Goal: Information Seeking & Learning: Find specific fact

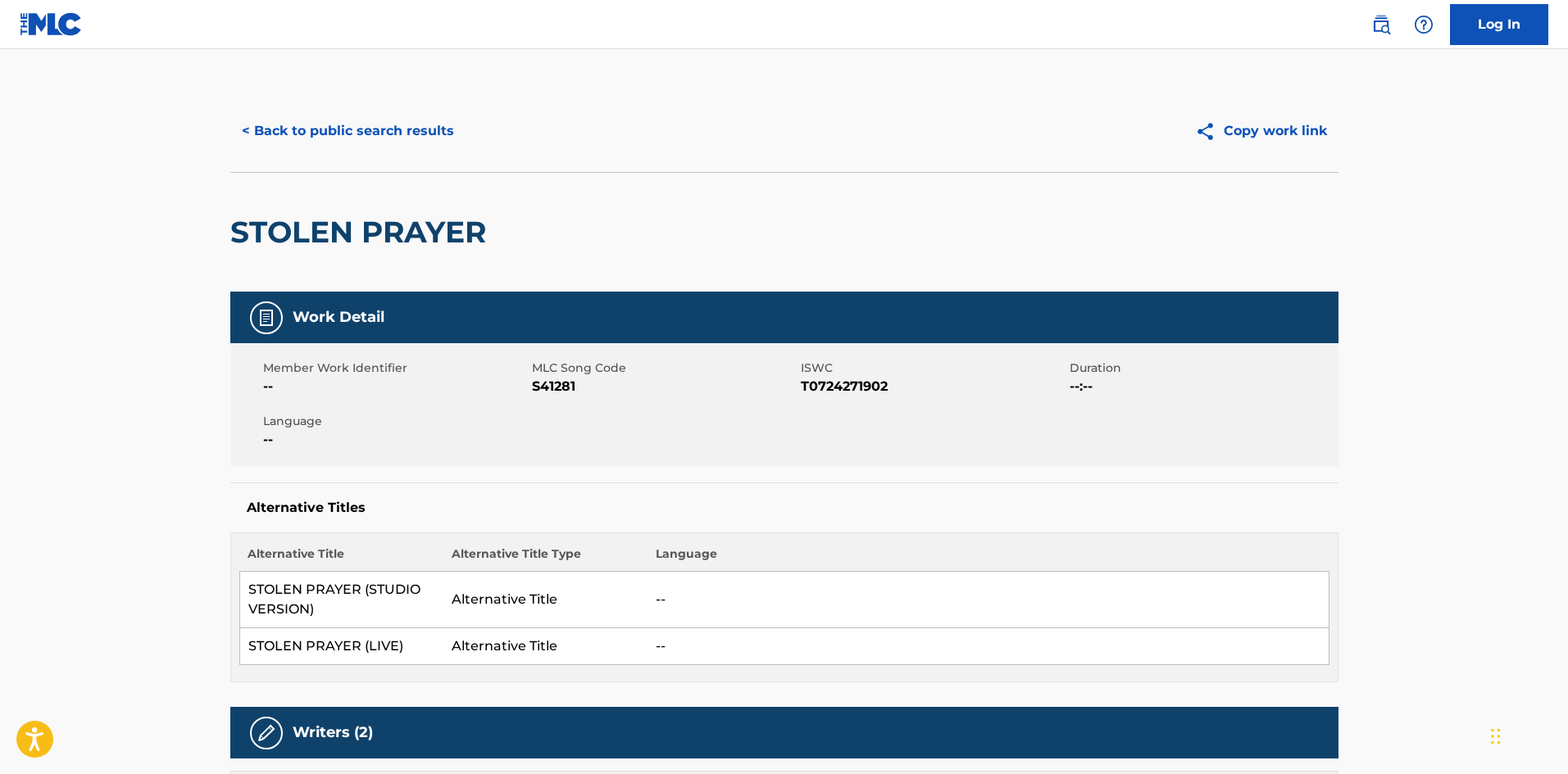
click at [301, 140] on button "< Back to public search results" at bounding box center [348, 131] width 235 height 41
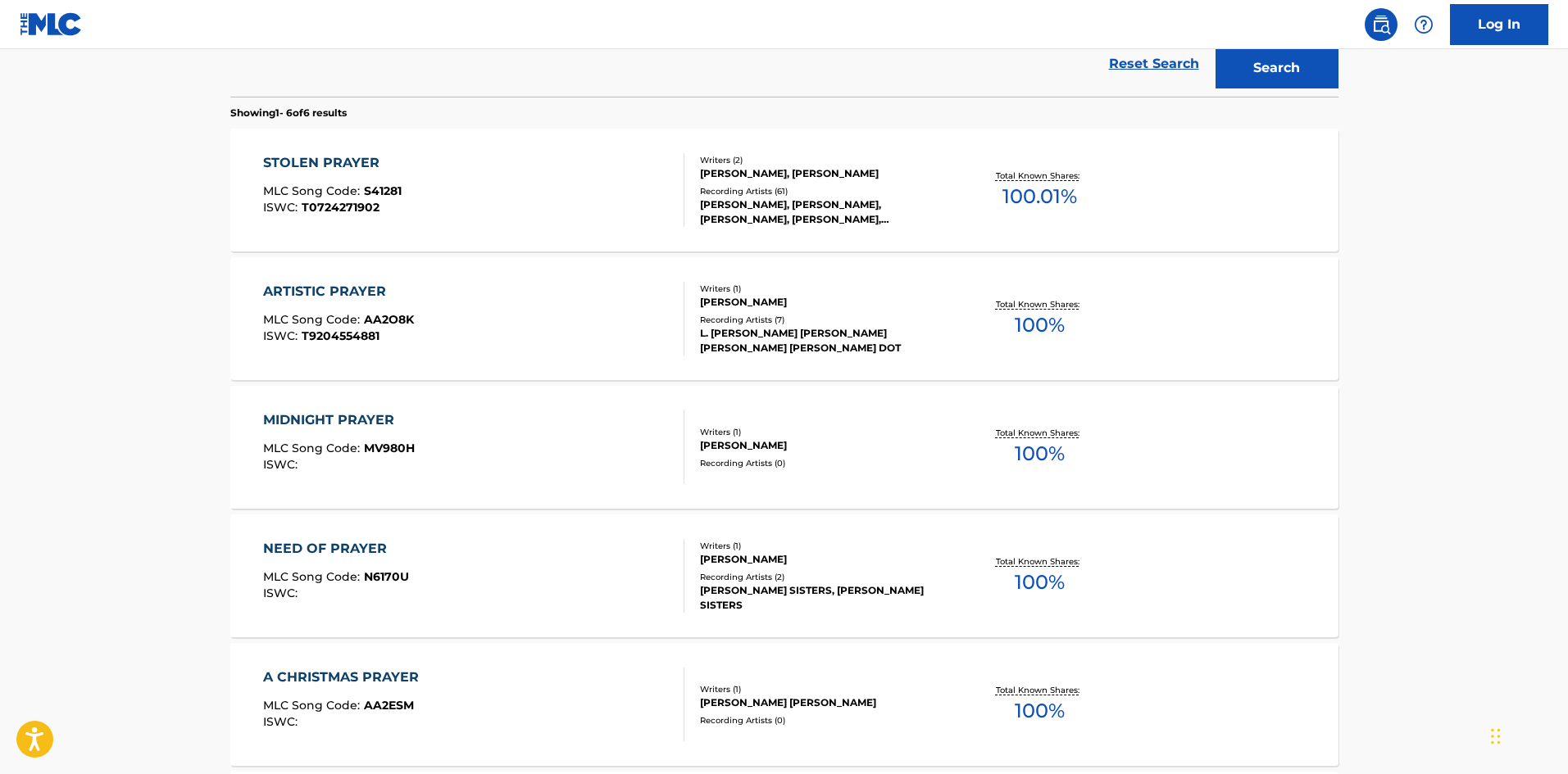
scroll to position [39, 0]
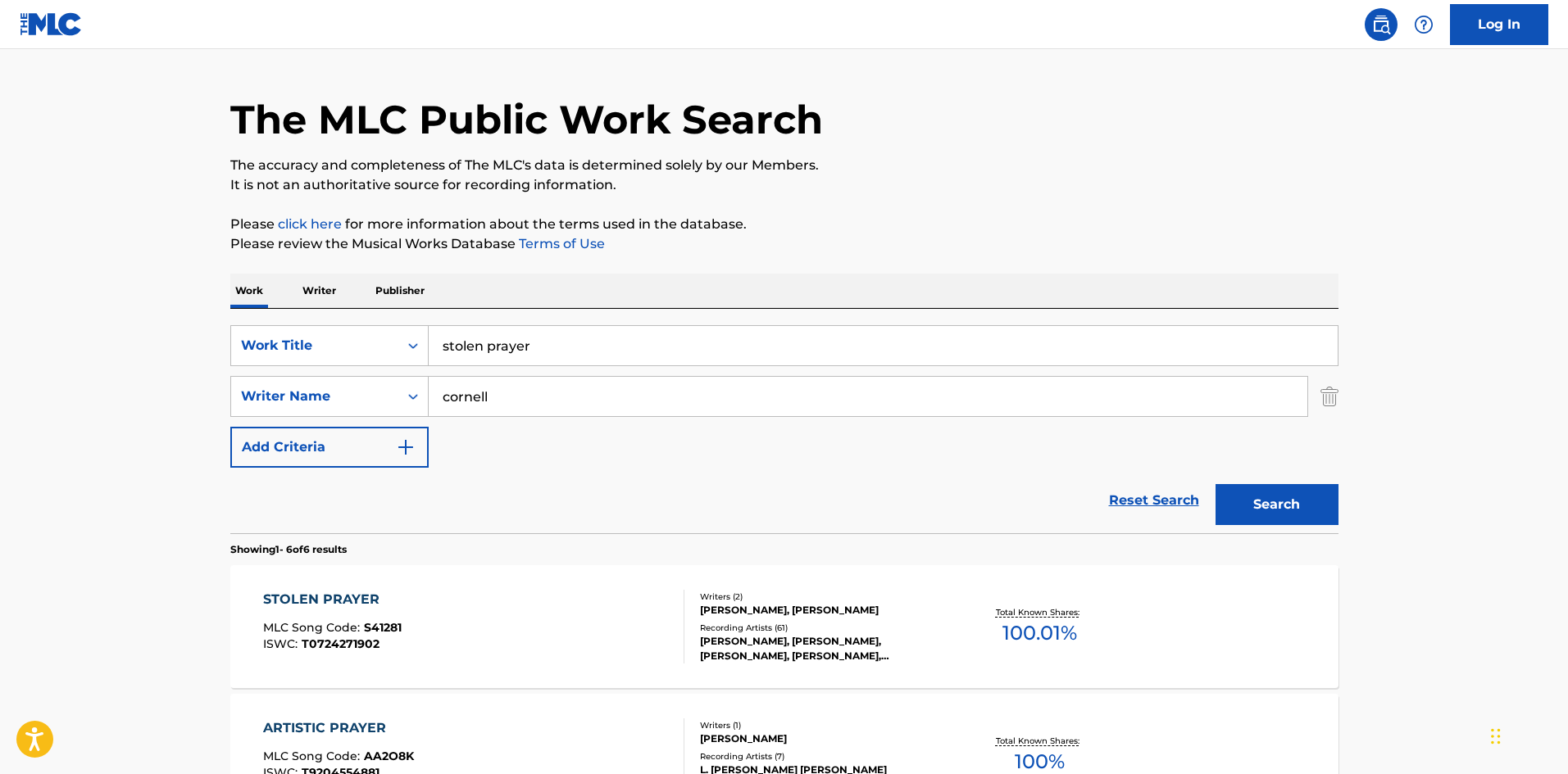
click at [527, 348] on input "stolen prayer" at bounding box center [883, 345] width 909 height 39
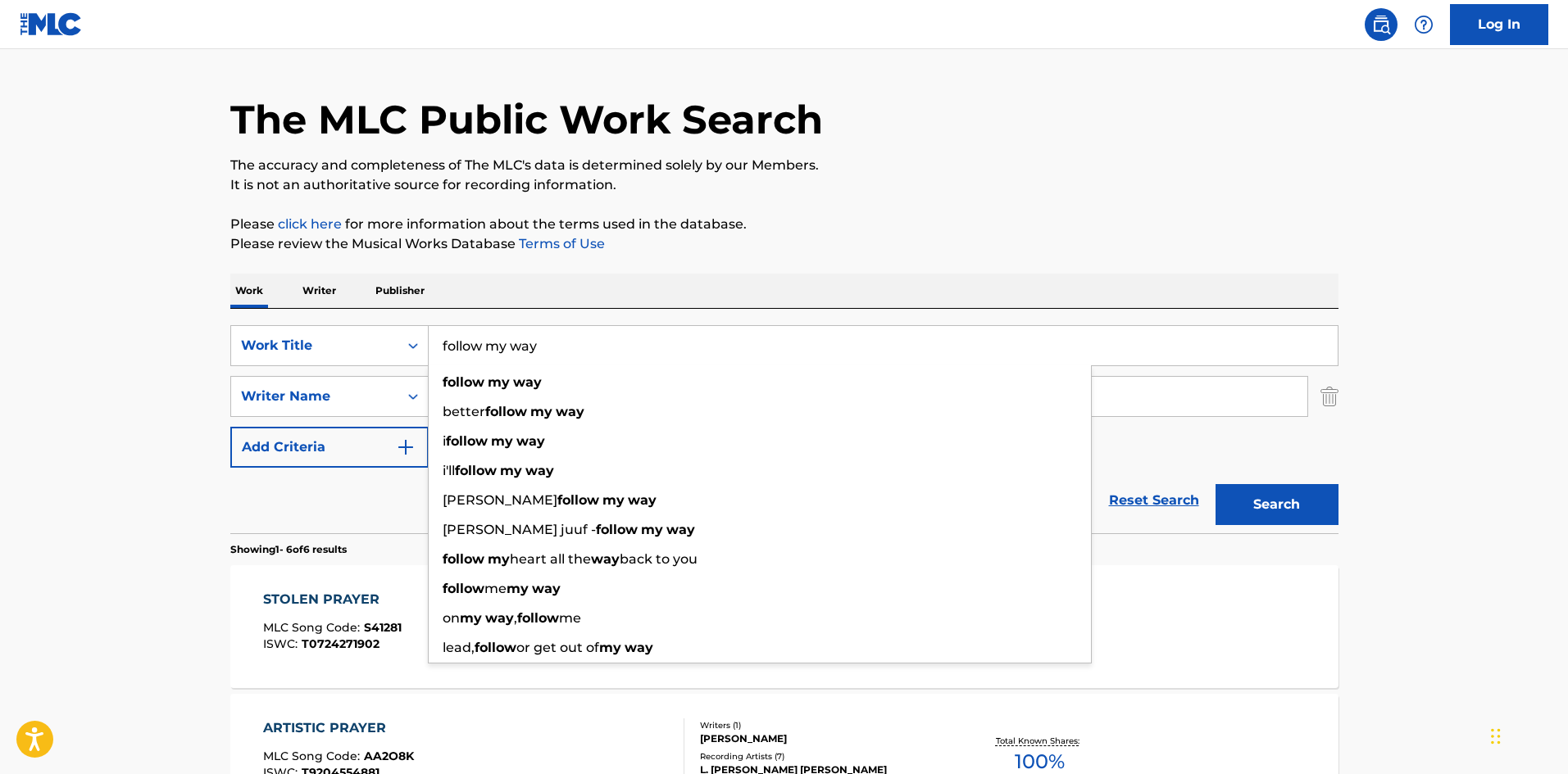
type input "follow my way"
click at [1215, 484] on button "Search" at bounding box center [1277, 504] width 123 height 41
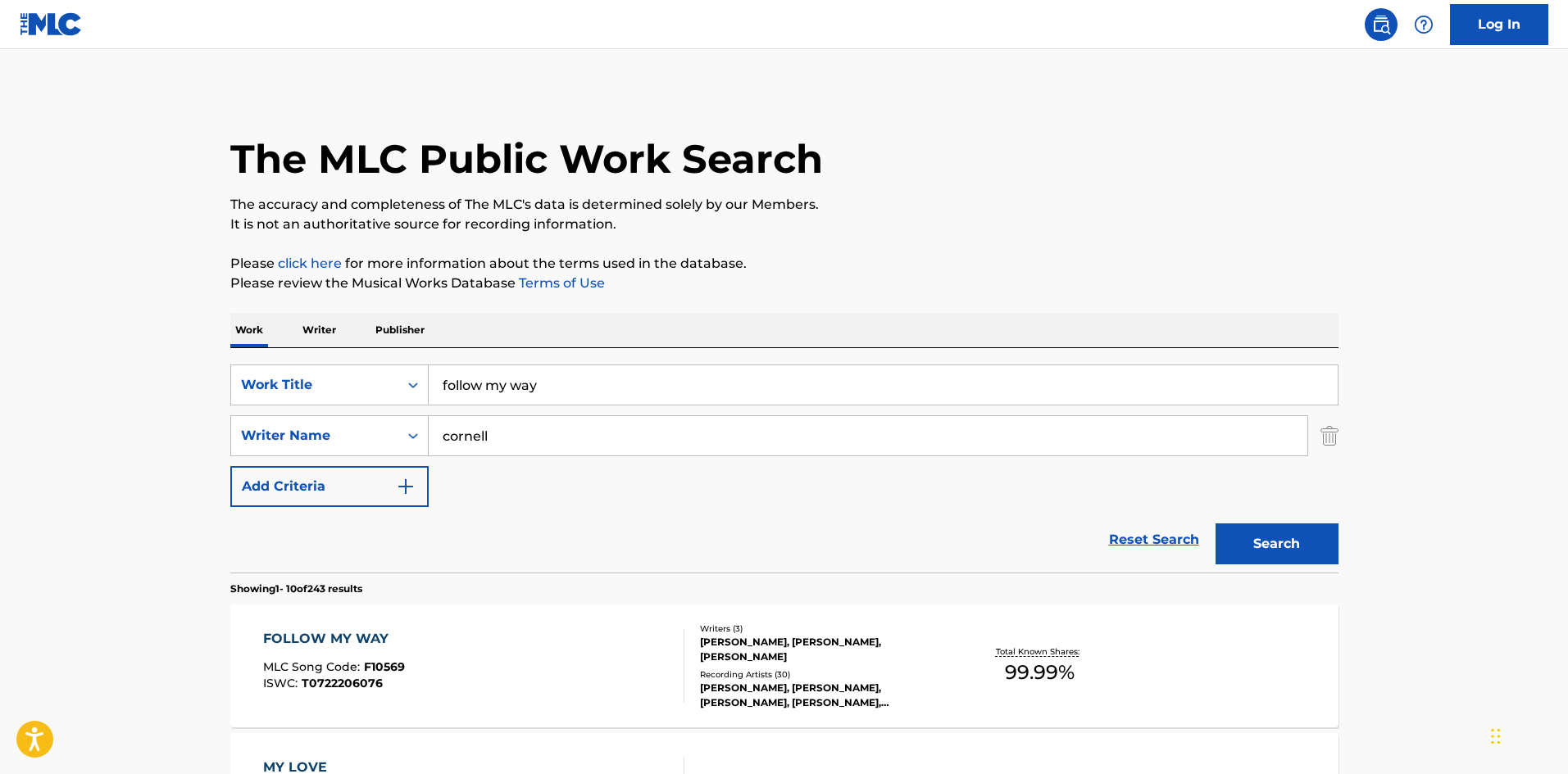
scroll to position [109, 0]
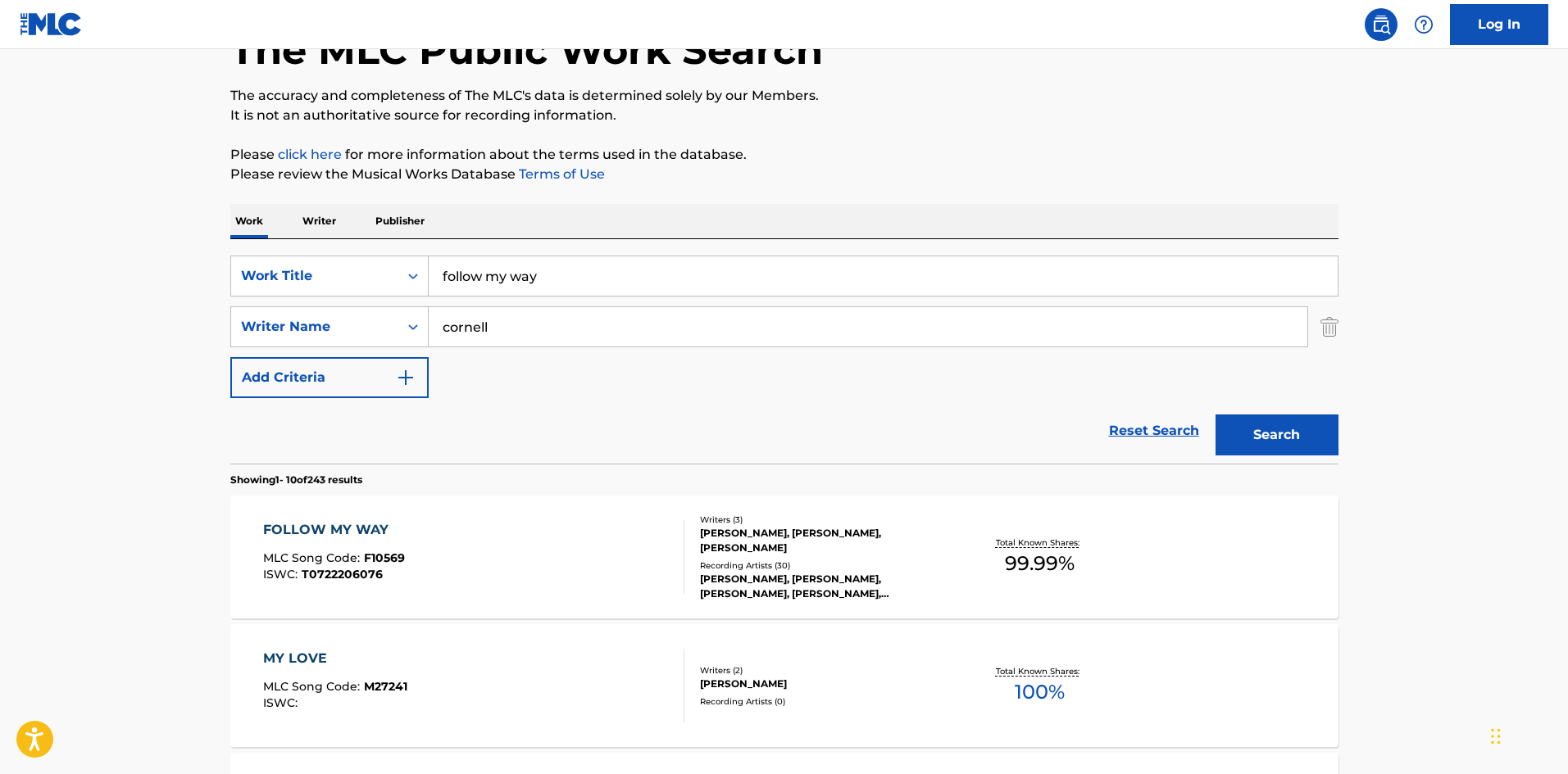
click at [829, 556] on div "Writers ( 3 ) [PERSON_NAME], [PERSON_NAME], [PERSON_NAME] Recording Artists ( 3…" at bounding box center [816, 557] width 263 height 87
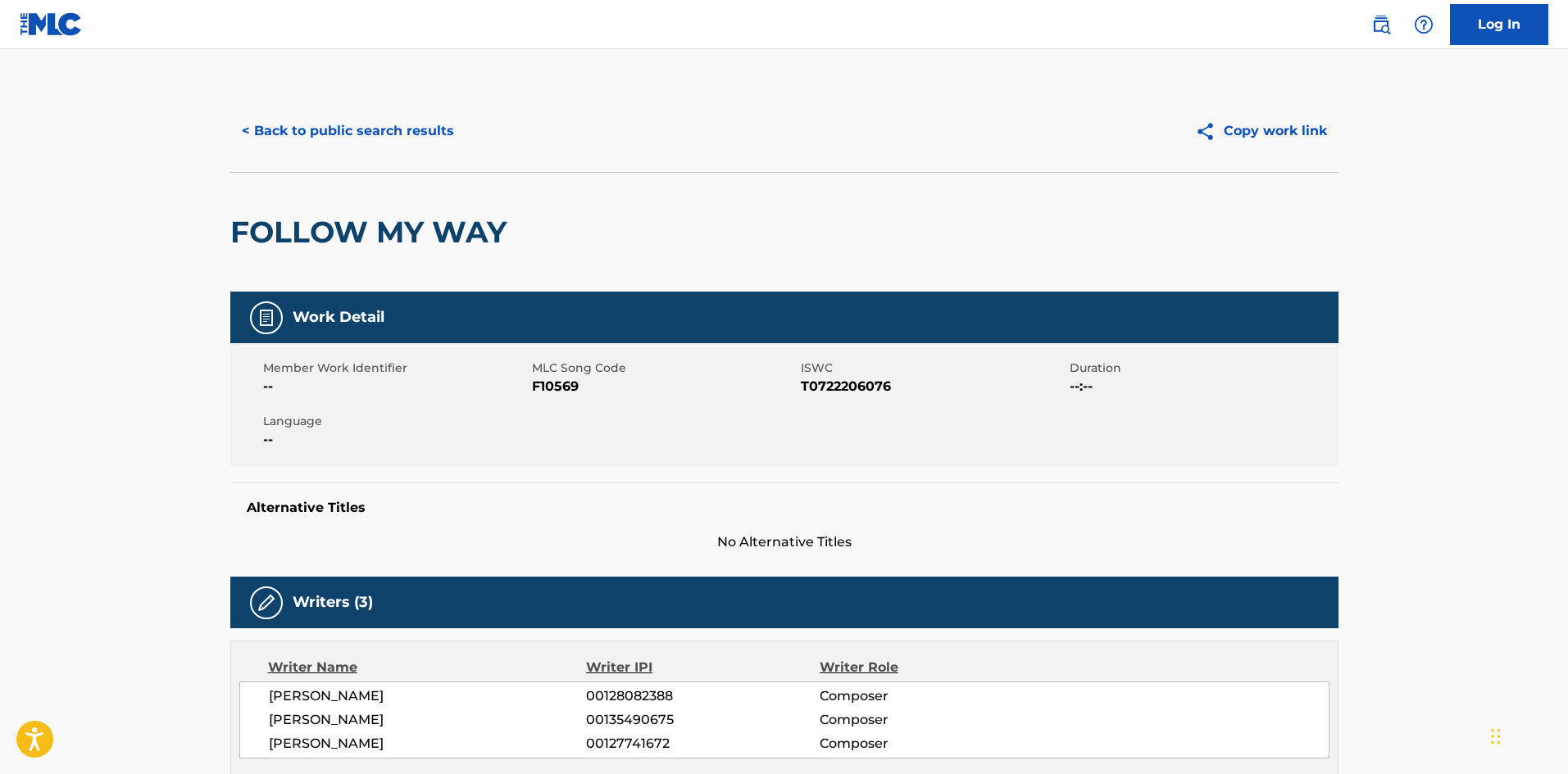
click at [347, 145] on button "< Back to public search results" at bounding box center [348, 131] width 235 height 41
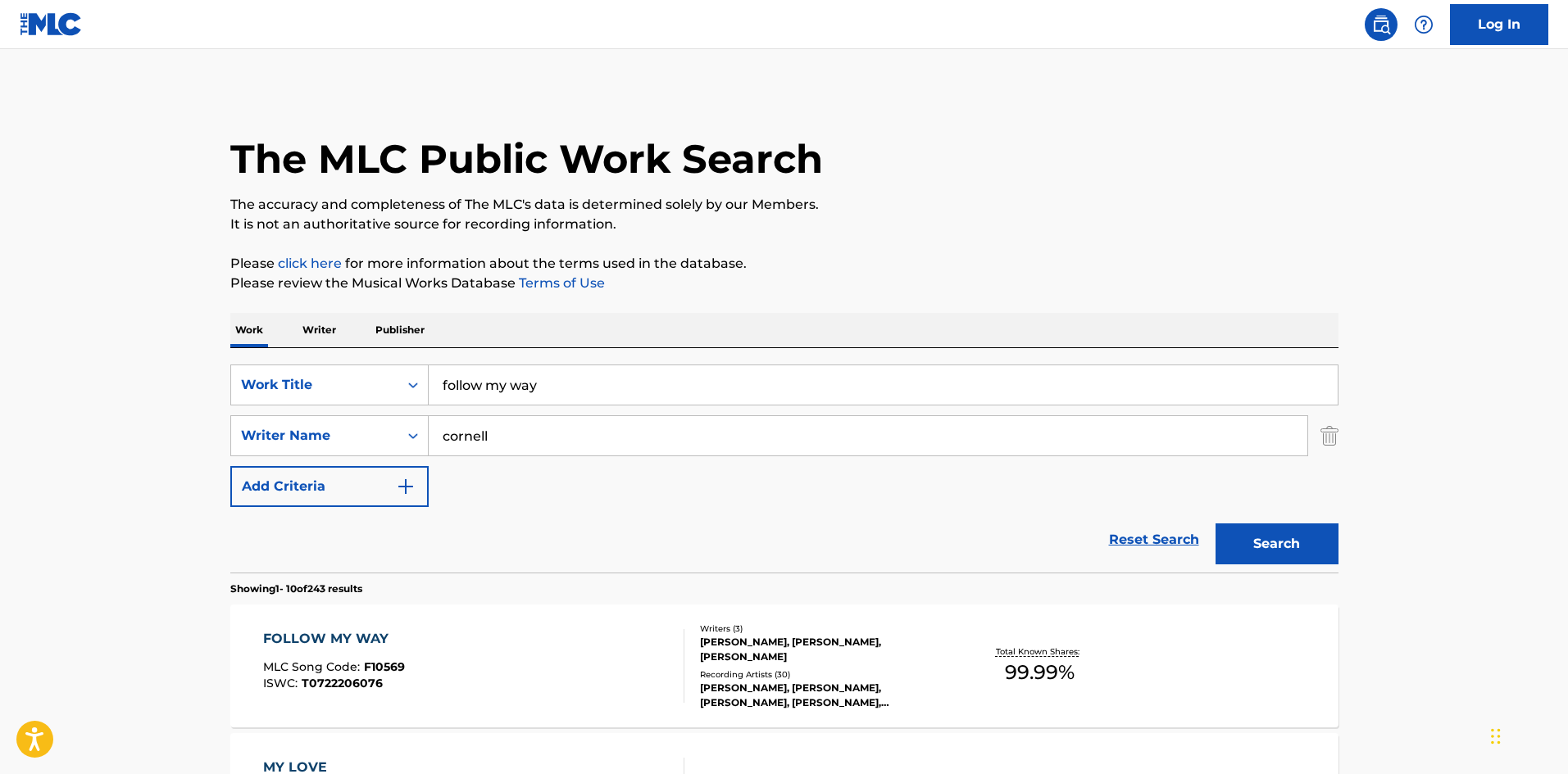
scroll to position [109, 0]
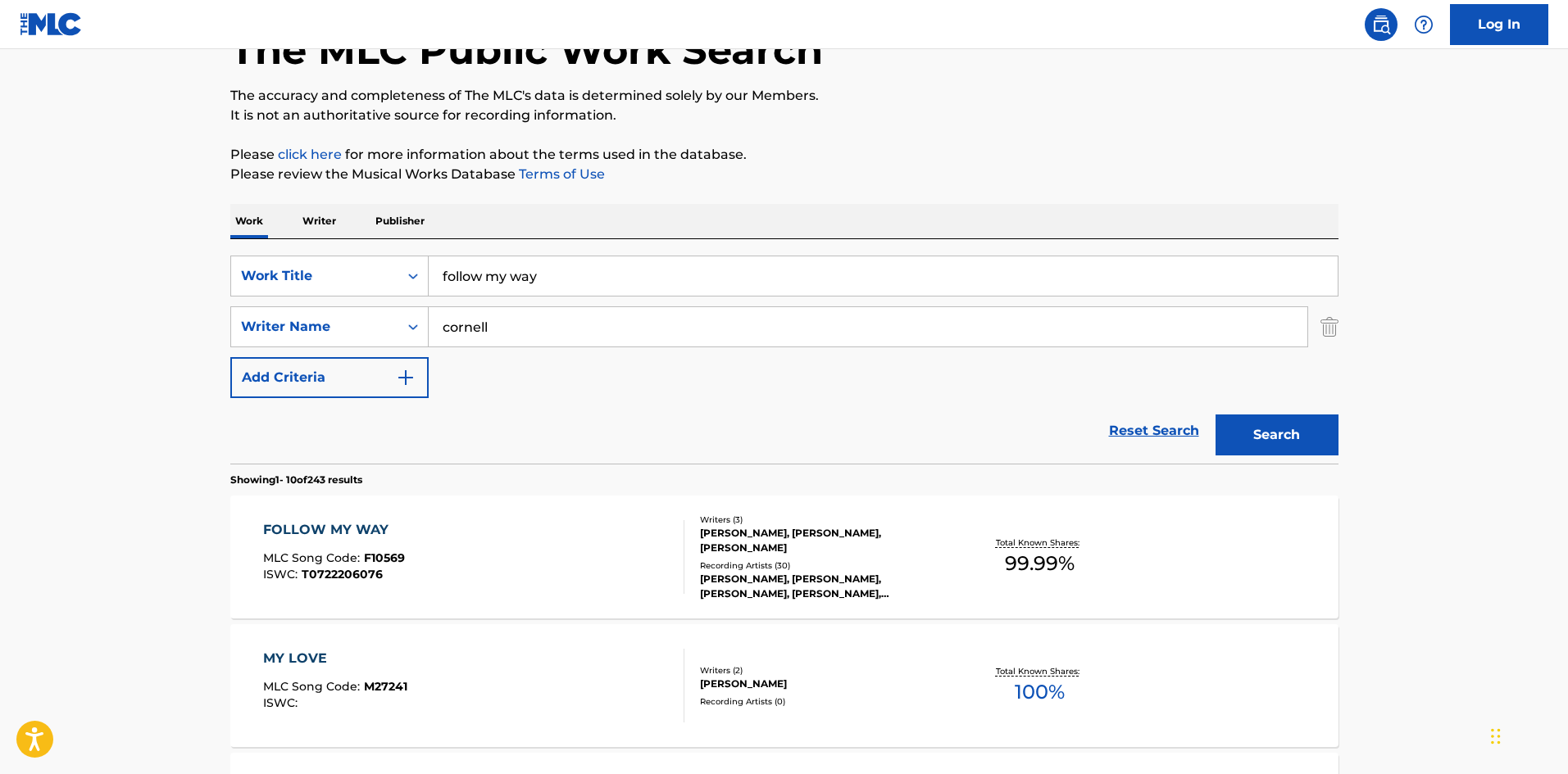
click at [492, 259] on input "follow my way" at bounding box center [883, 275] width 909 height 39
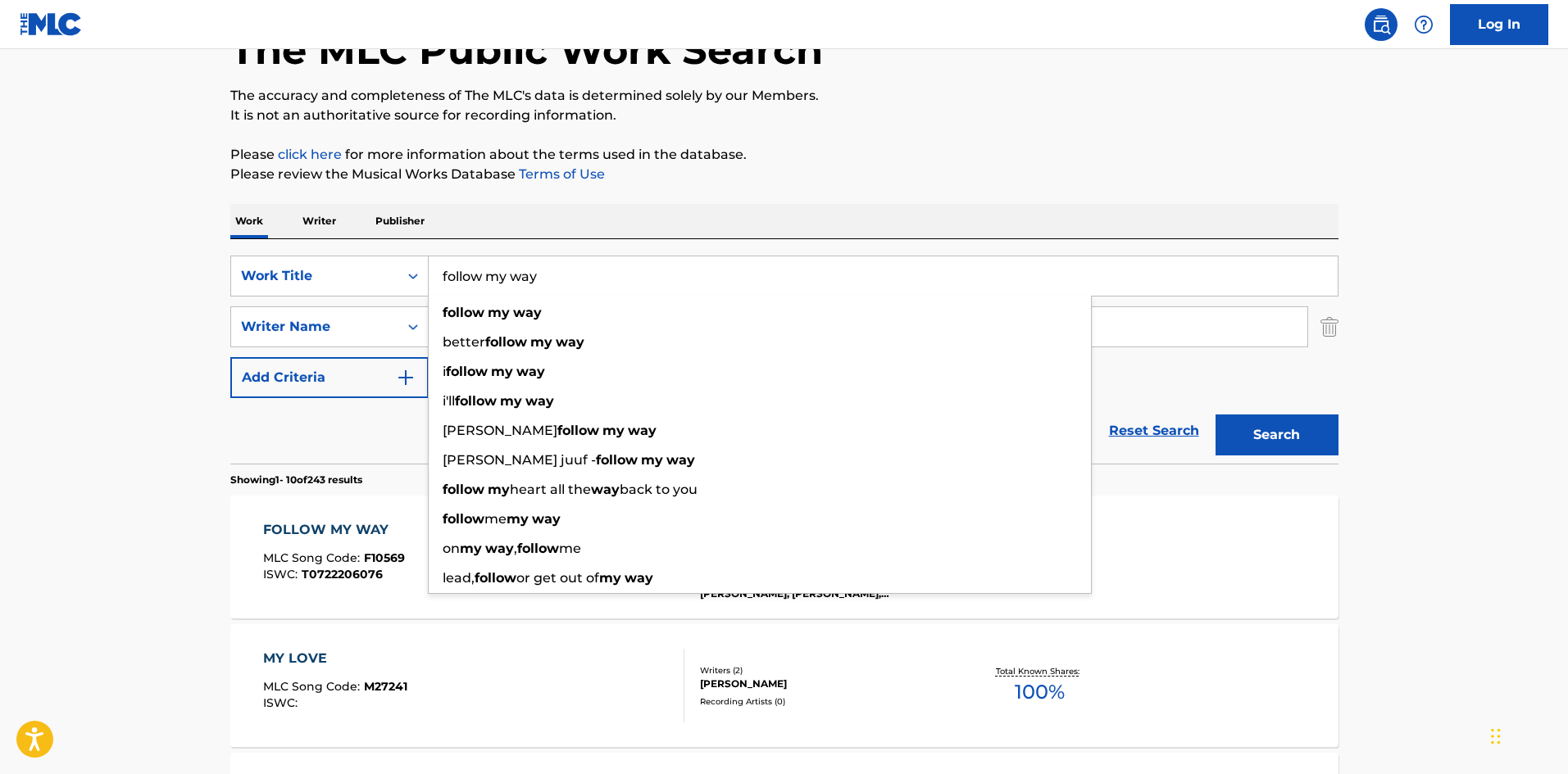
click at [492, 259] on input "follow my way" at bounding box center [883, 275] width 909 height 39
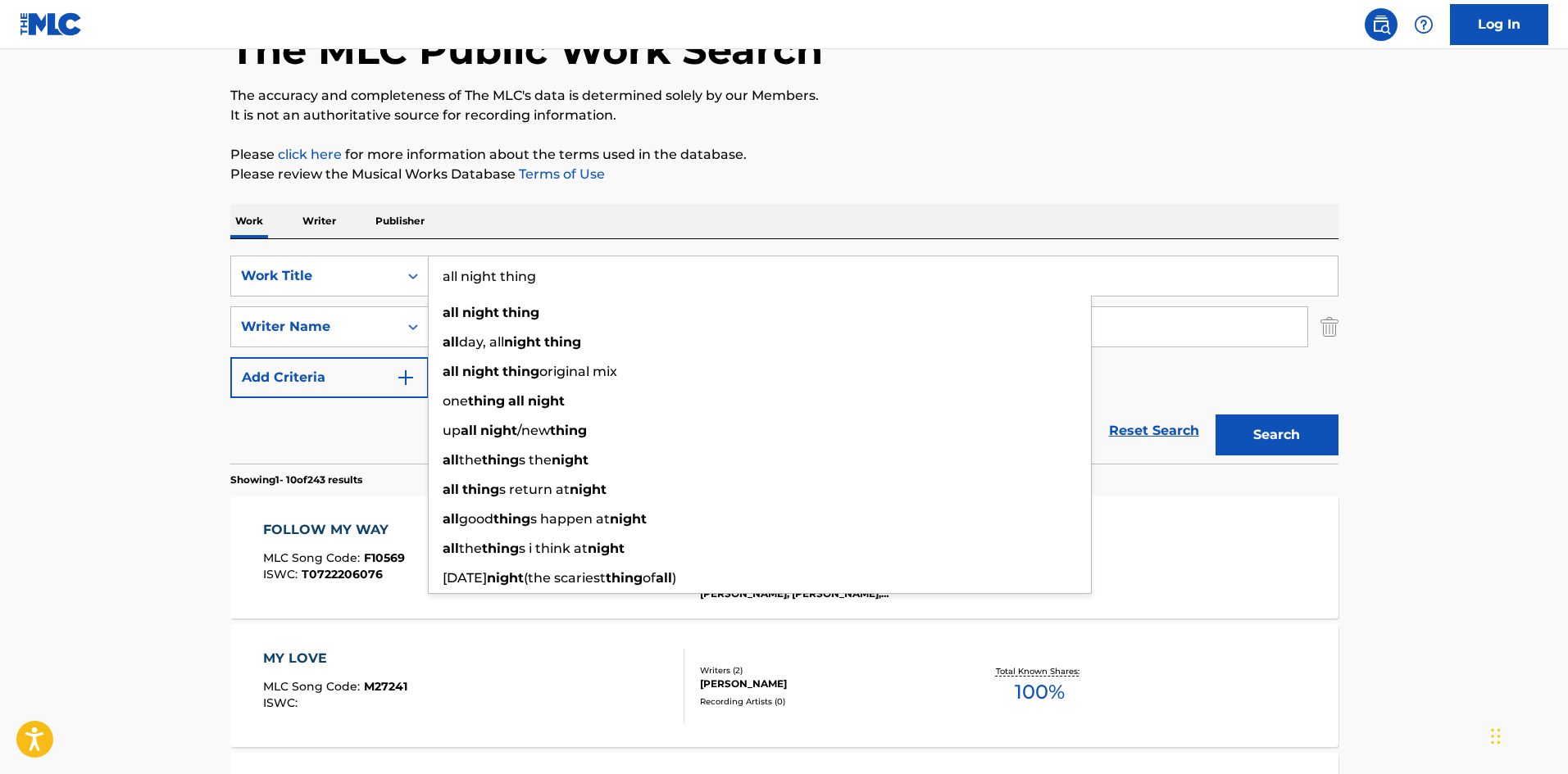
type input "all night thing"
click at [385, 472] on section "Showing 1 - 10 of 243 results" at bounding box center [784, 476] width 1108 height 24
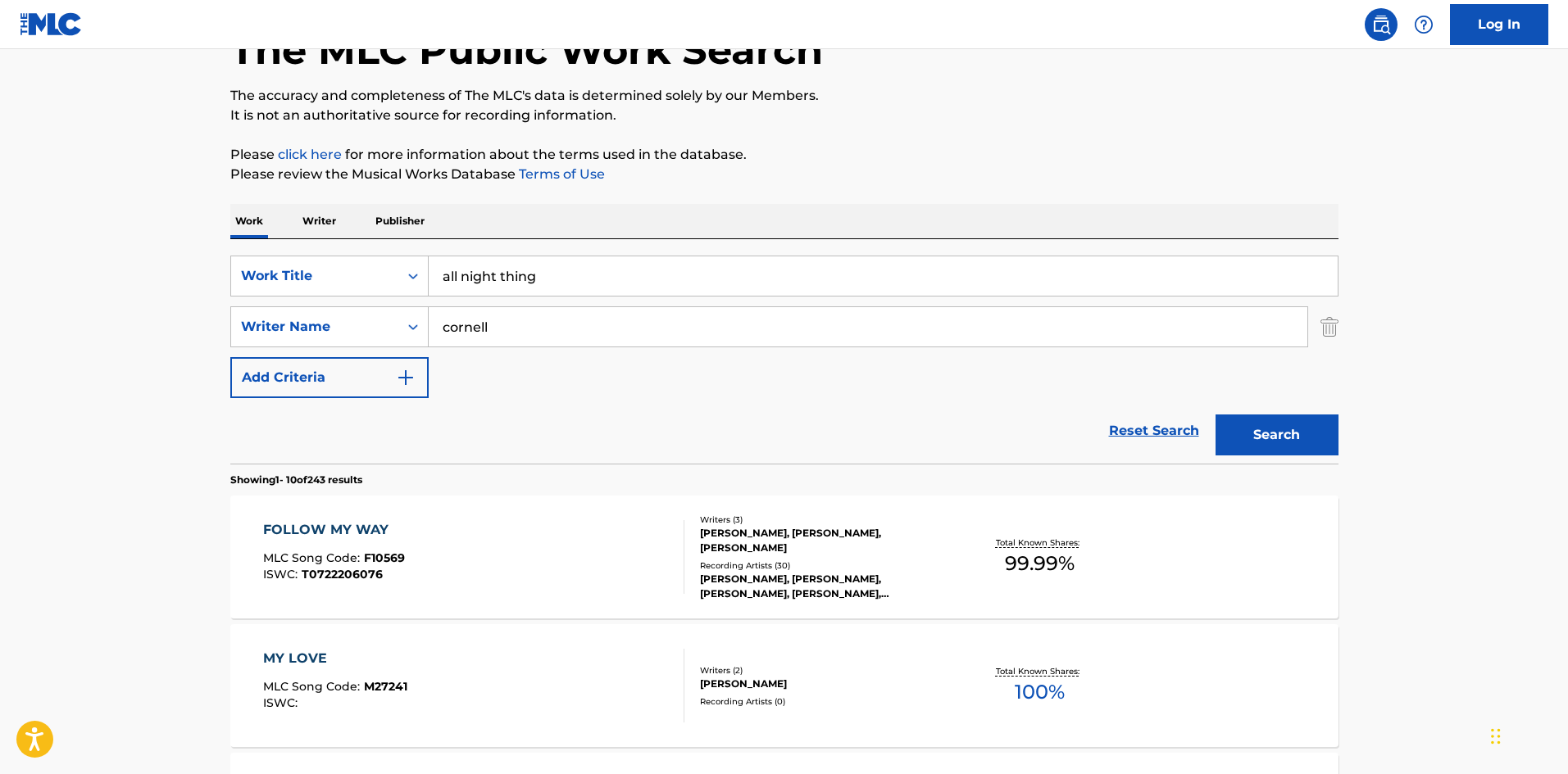
click at [1327, 448] on button "Search" at bounding box center [1277, 435] width 123 height 41
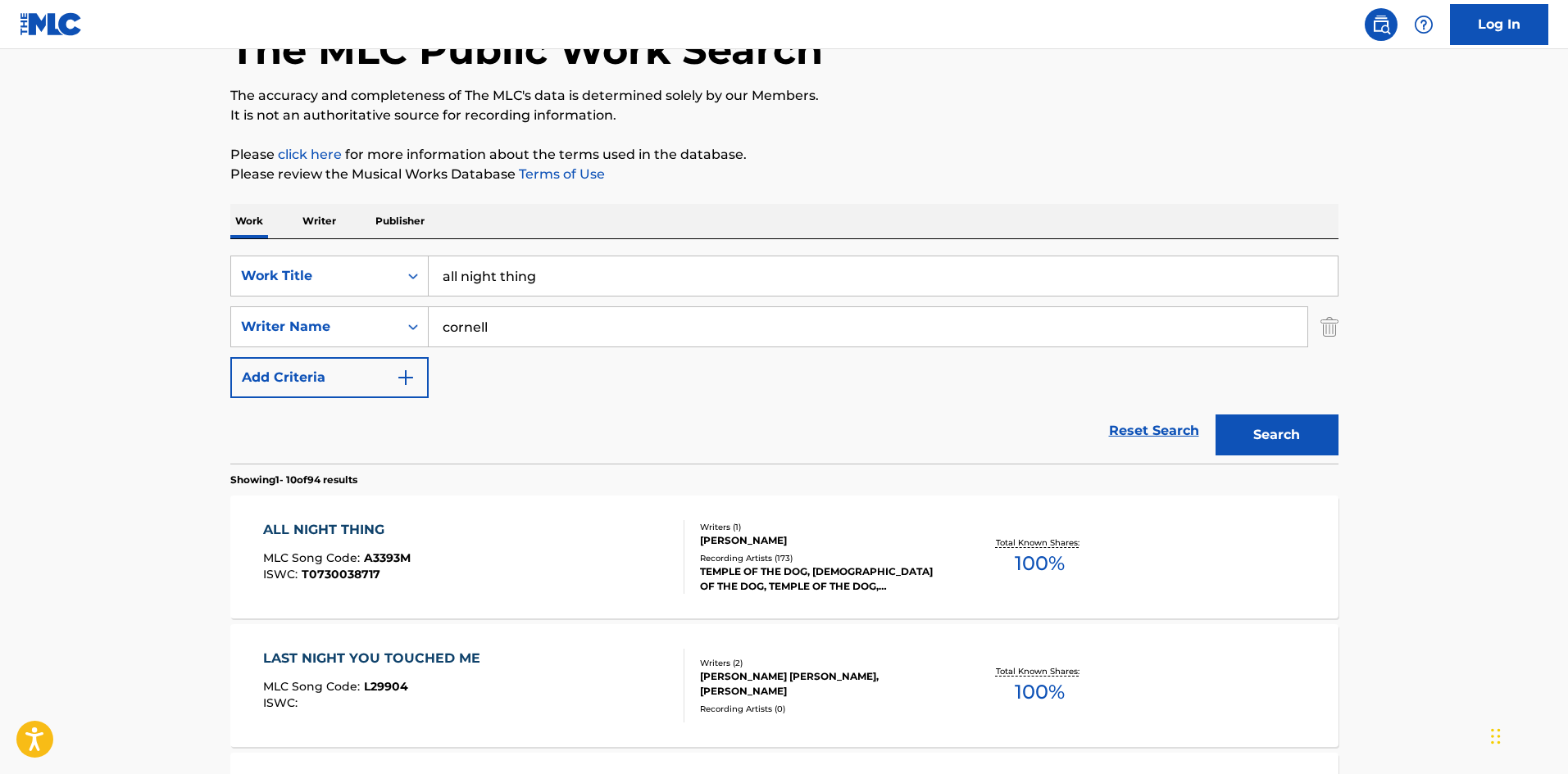
click at [786, 583] on div "TEMPLE OF THE DOG, [DEMOGRAPHIC_DATA] OF THE DOG, TEMPLE OF THE DOG, [PERSON_NA…" at bounding box center [824, 579] width 248 height 29
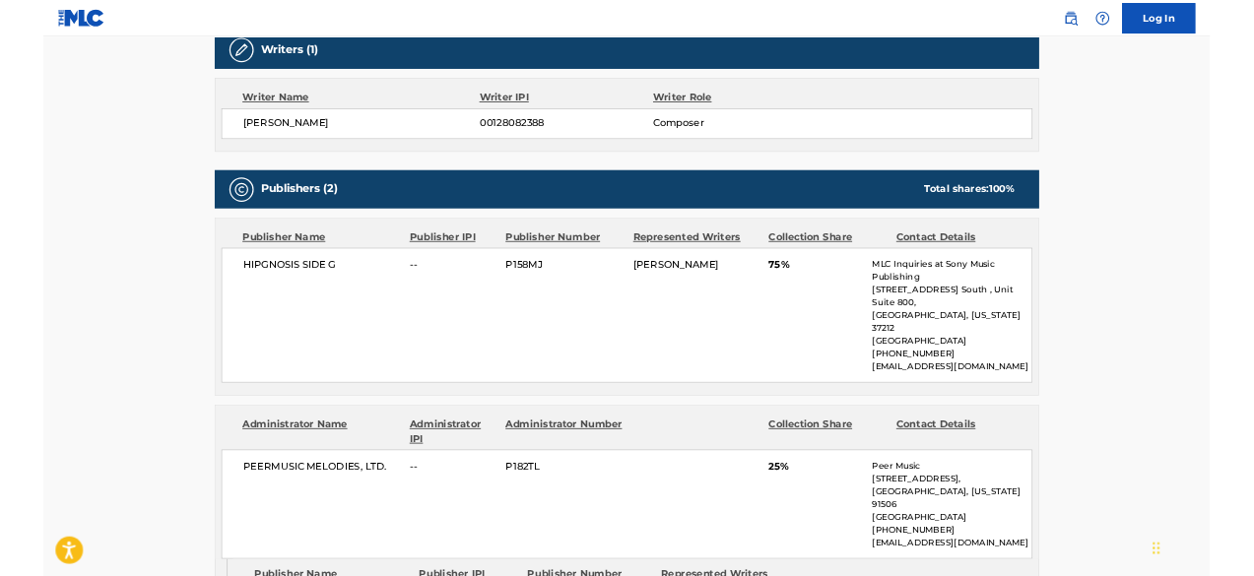
scroll to position [1182, 0]
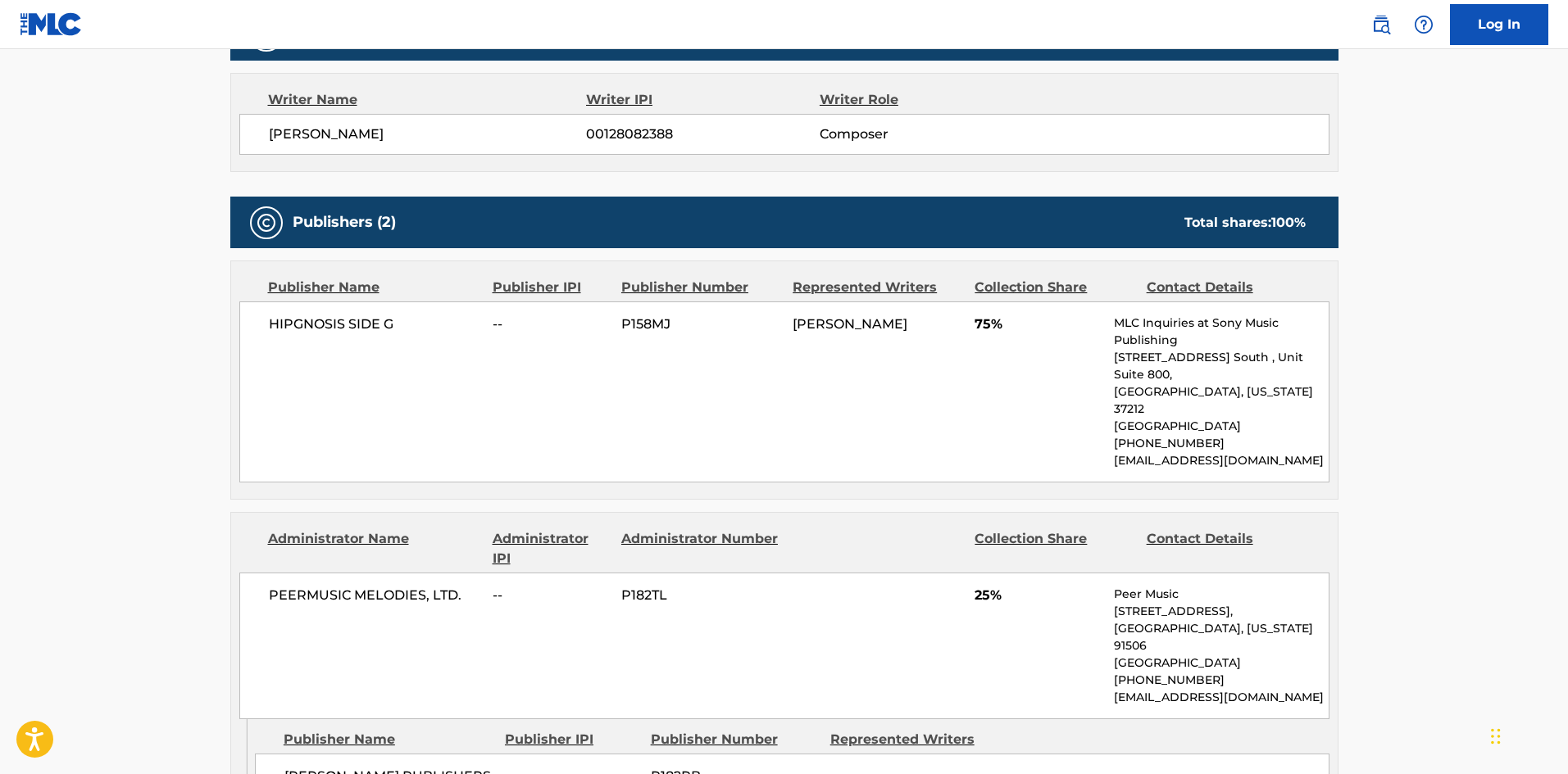
click at [319, 585] on span "PEERMUSIC MELODIES, LTD." at bounding box center [374, 595] width 212 height 20
drag, startPoint x: 319, startPoint y: 525, endPoint x: 364, endPoint y: 523, distance: 45.0
click at [364, 585] on span "PEERMUSIC MELODIES, LTD." at bounding box center [374, 595] width 212 height 20
copy span "PEERMUSIC MELODIES"
